Goal: Transaction & Acquisition: Purchase product/service

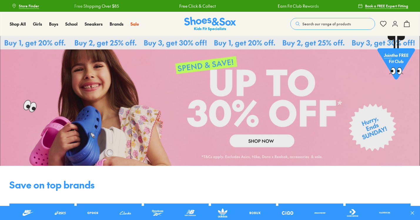
click at [260, 138] on link at bounding box center [210, 101] width 420 height 130
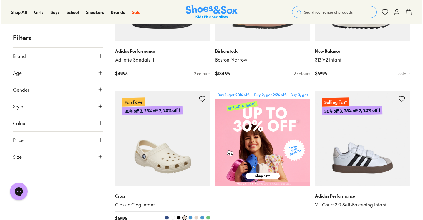
scroll to position [213, 0]
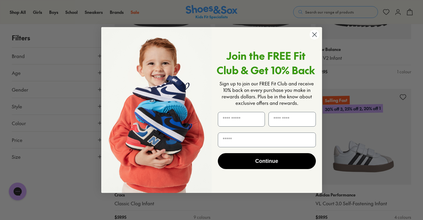
click at [313, 37] on circle "Close dialog" at bounding box center [314, 35] width 10 height 10
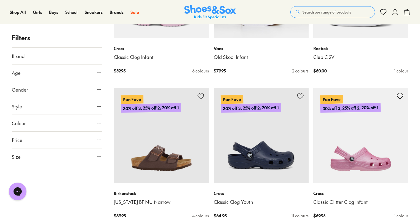
scroll to position [649, 0]
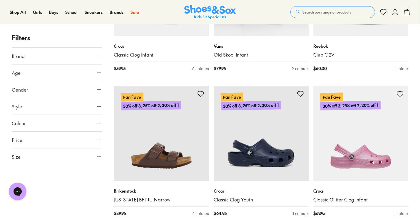
click at [92, 58] on button "Brand" at bounding box center [57, 56] width 90 height 16
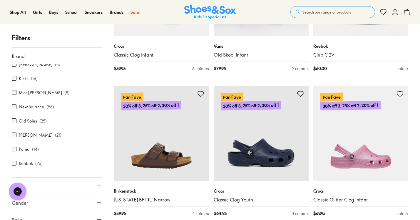
scroll to position [148, 0]
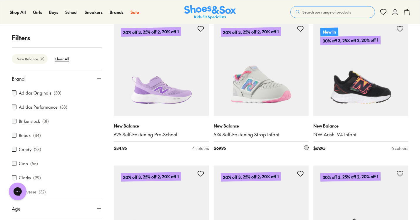
scroll to position [1321, 0]
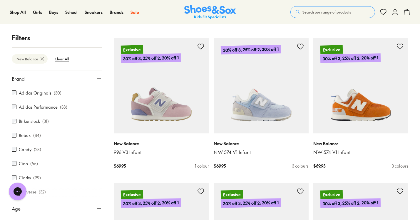
scroll to position [81, 0]
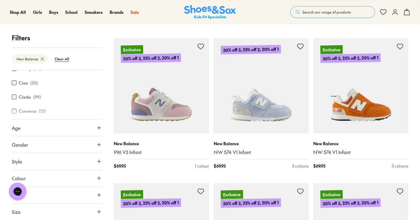
click at [62, 131] on button "Age" at bounding box center [57, 127] width 90 height 16
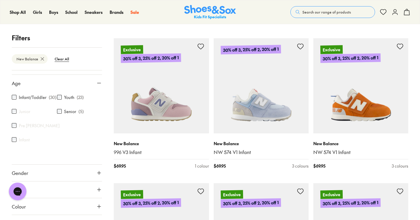
scroll to position [123, 0]
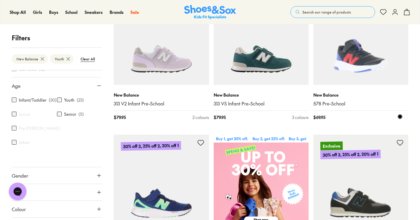
scroll to position [157, 0]
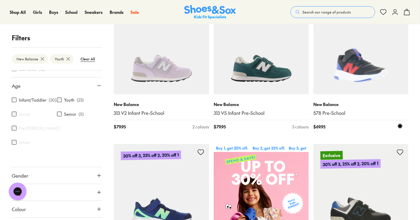
click at [406, 126] on span at bounding box center [406, 126] width 4 height 4
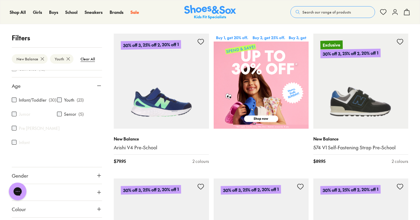
scroll to position [305, 0]
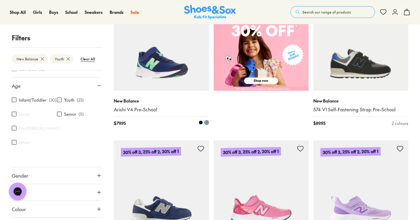
click at [201, 123] on span at bounding box center [201, 122] width 4 height 4
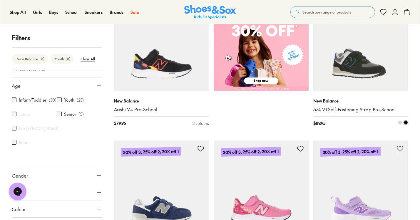
click at [400, 122] on span at bounding box center [400, 122] width 4 height 4
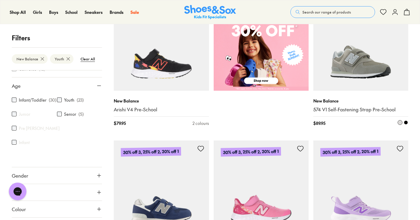
click at [405, 123] on span at bounding box center [406, 122] width 4 height 4
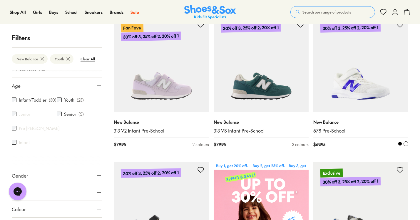
scroll to position [323, 0]
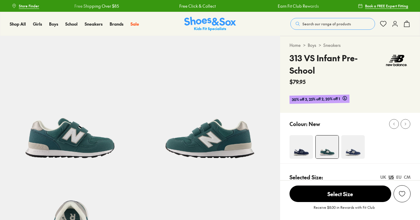
select select "*"
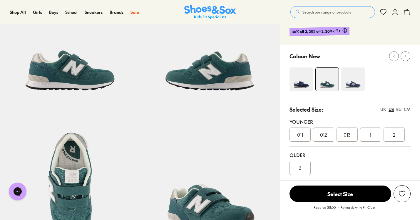
scroll to position [66, 0]
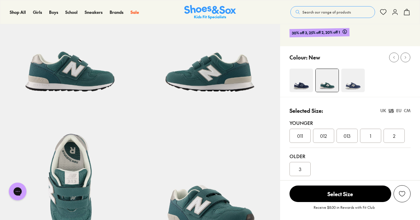
click at [301, 81] on img at bounding box center [302, 81] width 24 height 24
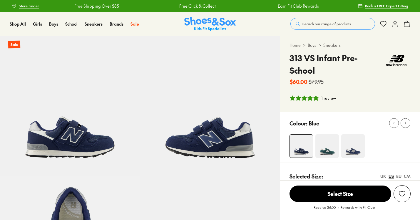
select select "*"
click at [349, 128] on div "Colour: Blue" at bounding box center [355, 122] width 131 height 13
click at [352, 138] on img at bounding box center [354, 146] width 24 height 24
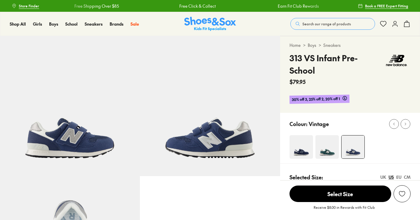
select select "*"
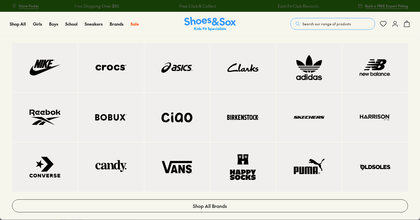
click at [169, 74] on img at bounding box center [177, 68] width 42 height 26
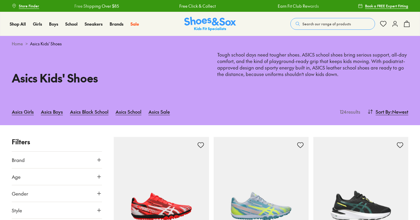
scroll to position [149, 0]
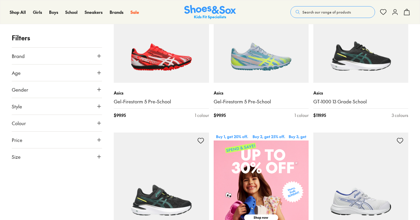
click at [66, 74] on button "Age" at bounding box center [57, 72] width 90 height 16
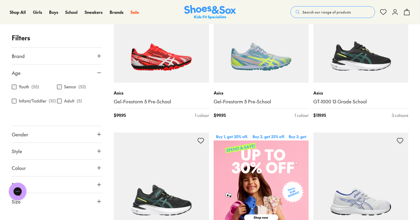
scroll to position [0, 0]
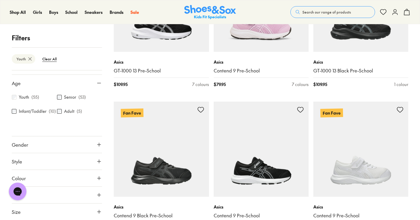
scroll to position [1360, 0]
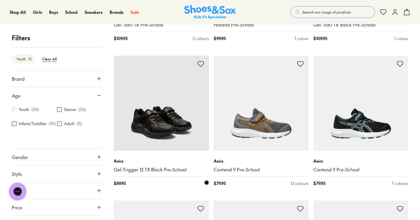
scroll to position [1784, 0]
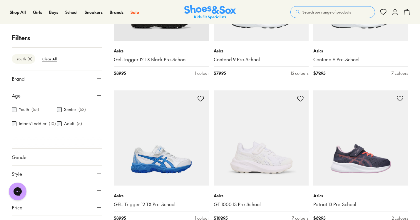
click at [97, 96] on icon at bounding box center [99, 95] width 6 height 6
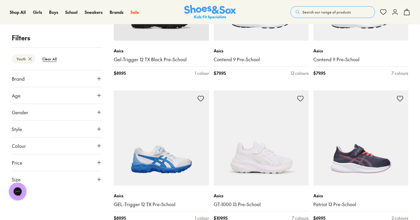
click at [94, 80] on button "Brand" at bounding box center [57, 78] width 90 height 16
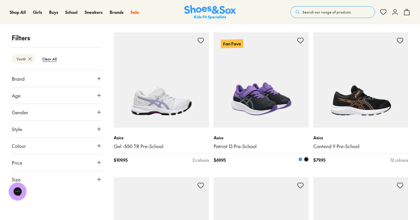
scroll to position [2132, 0]
